Goal: Task Accomplishment & Management: Manage account settings

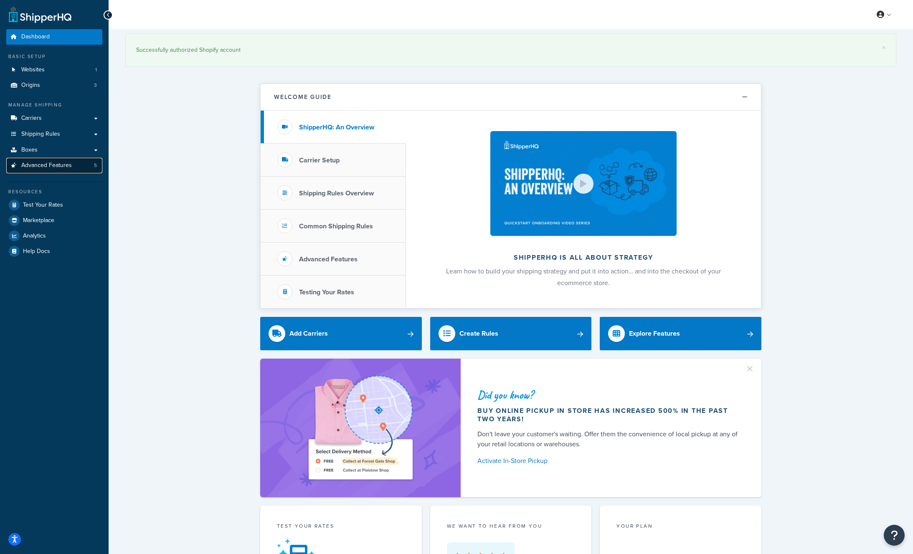
click at [48, 164] on span "Advanced Features" at bounding box center [46, 165] width 51 height 7
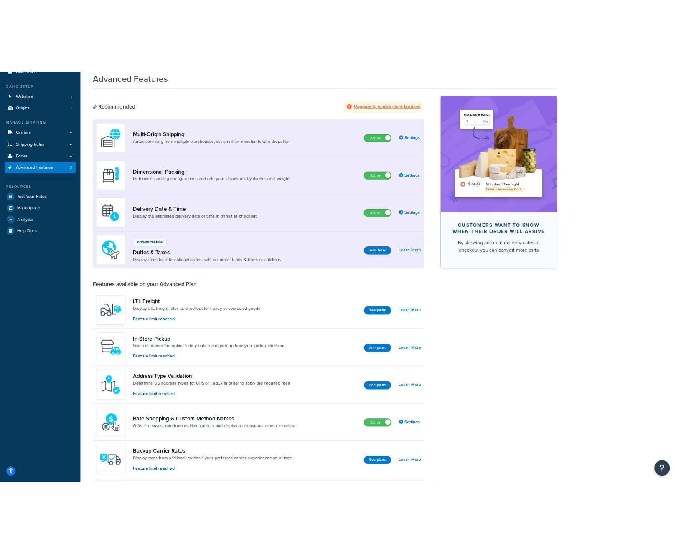
scroll to position [27, 0]
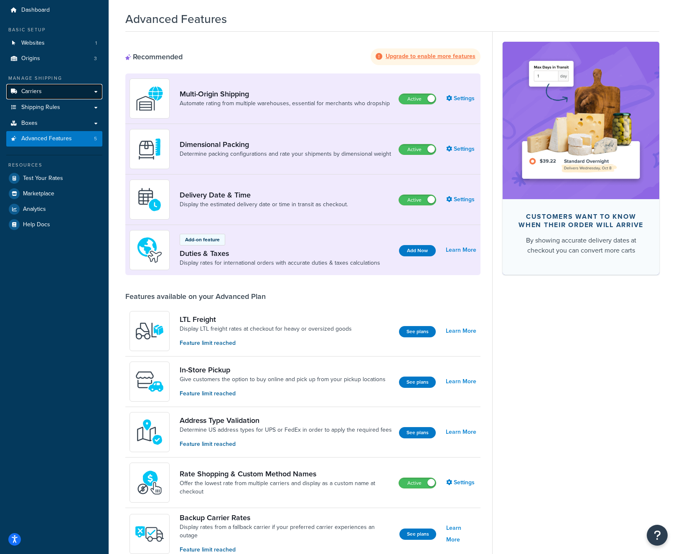
click at [45, 93] on link "Carriers" at bounding box center [54, 91] width 96 height 15
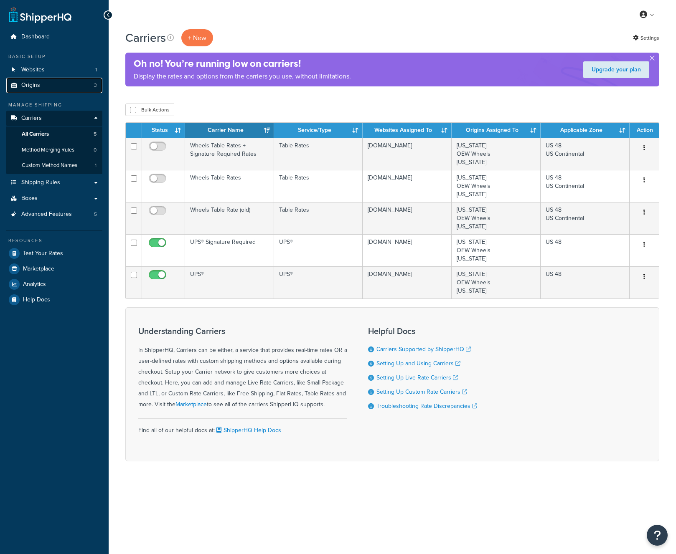
click at [37, 89] on span "Origins" at bounding box center [30, 85] width 19 height 7
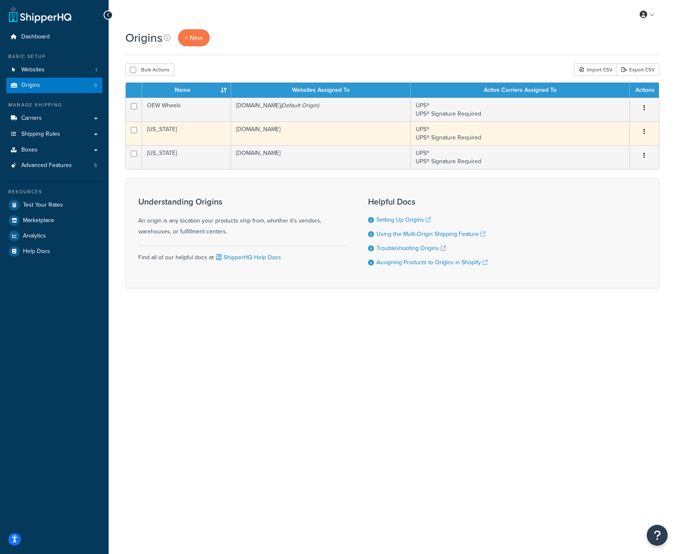
click at [643, 132] on icon "button" at bounding box center [644, 132] width 2 height 6
click at [598, 150] on link "Edit" at bounding box center [616, 147] width 66 height 17
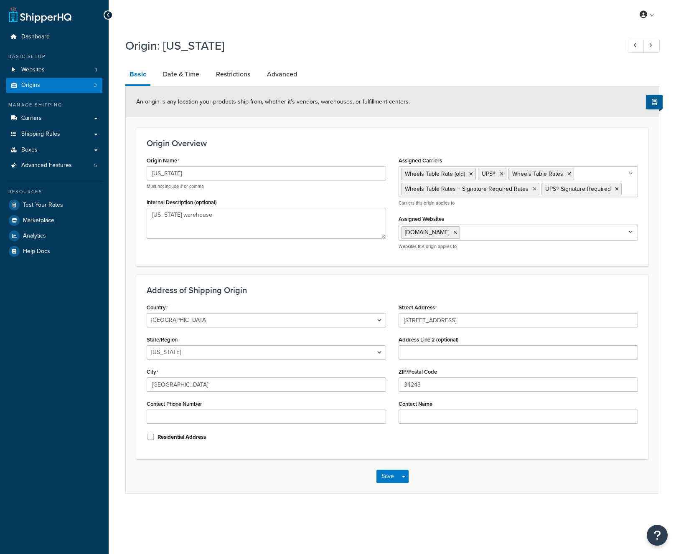
select select "9"
click at [40, 88] on link "Origins 3" at bounding box center [54, 85] width 96 height 15
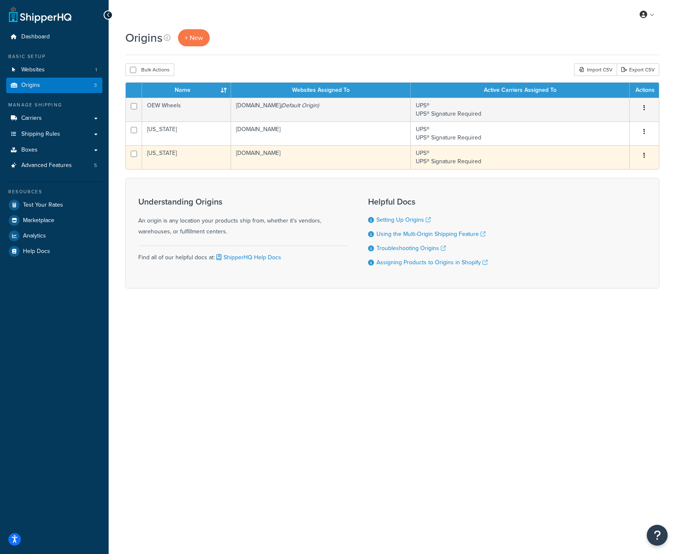
click at [643, 158] on icon "button" at bounding box center [644, 155] width 2 height 6
click at [606, 172] on link "Edit" at bounding box center [616, 171] width 66 height 17
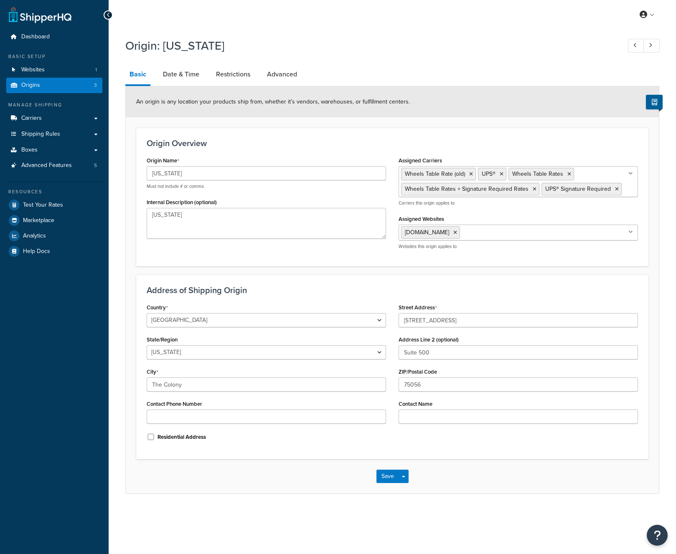
select select "43"
click at [652, 46] on link at bounding box center [651, 46] width 16 height 14
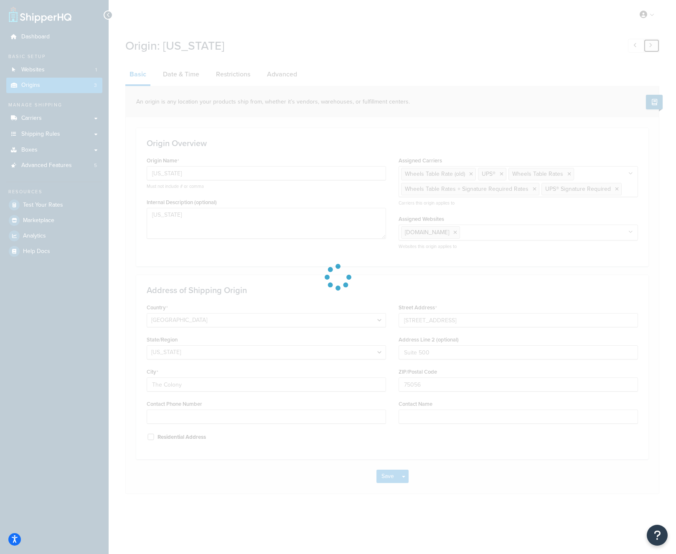
type input "OEW Wheels"
select select "9"
type input "[GEOGRAPHIC_DATA]"
type input "[STREET_ADDRESS]"
type input "34243"
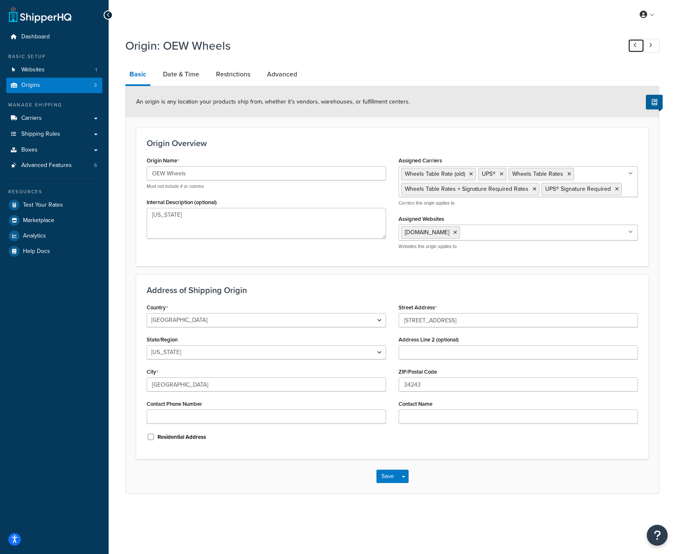
click at [633, 44] on icon at bounding box center [634, 45] width 3 height 5
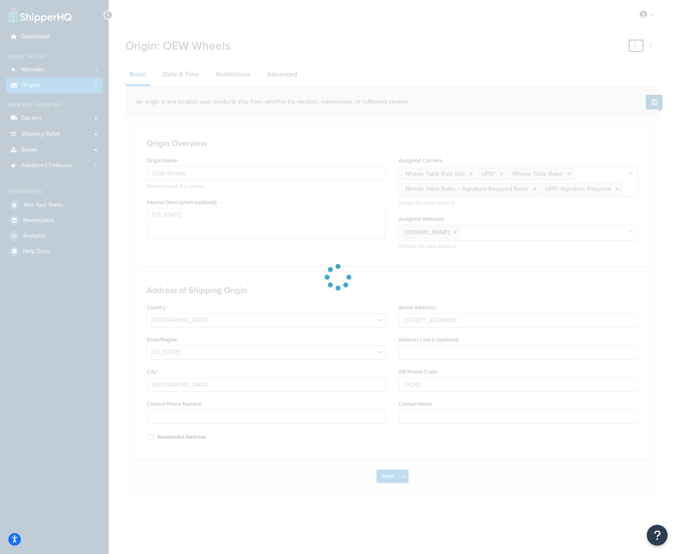
type input "[US_STATE]"
select select "43"
type input "The Colony"
type input "[STREET_ADDRESS]"
type input "Suite 500"
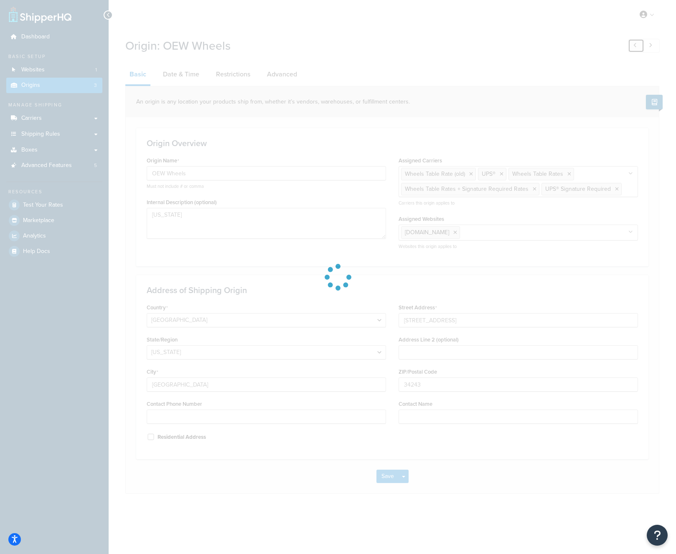
type input "75056"
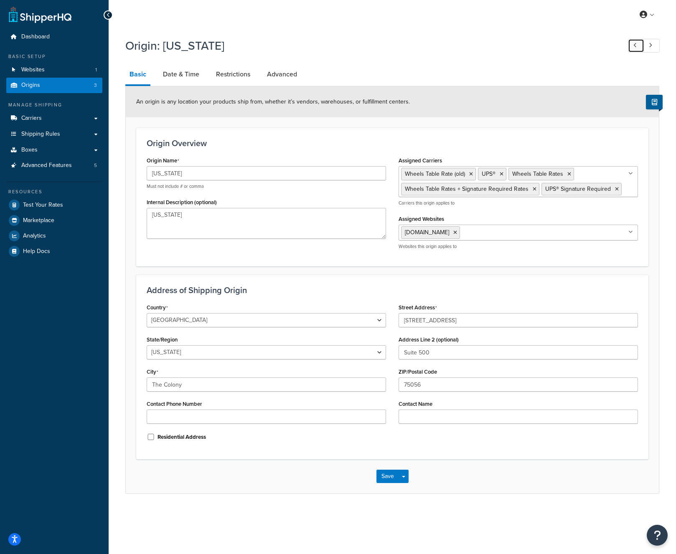
click at [633, 44] on icon at bounding box center [634, 45] width 3 height 5
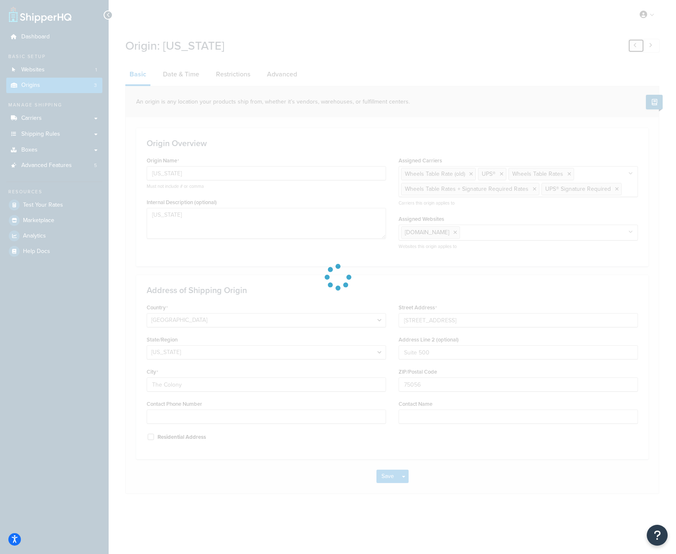
type input "[US_STATE]"
select select "9"
type input "[GEOGRAPHIC_DATA]"
type input "[STREET_ADDRESS]"
type input "34243"
